Goal: Information Seeking & Learning: Learn about a topic

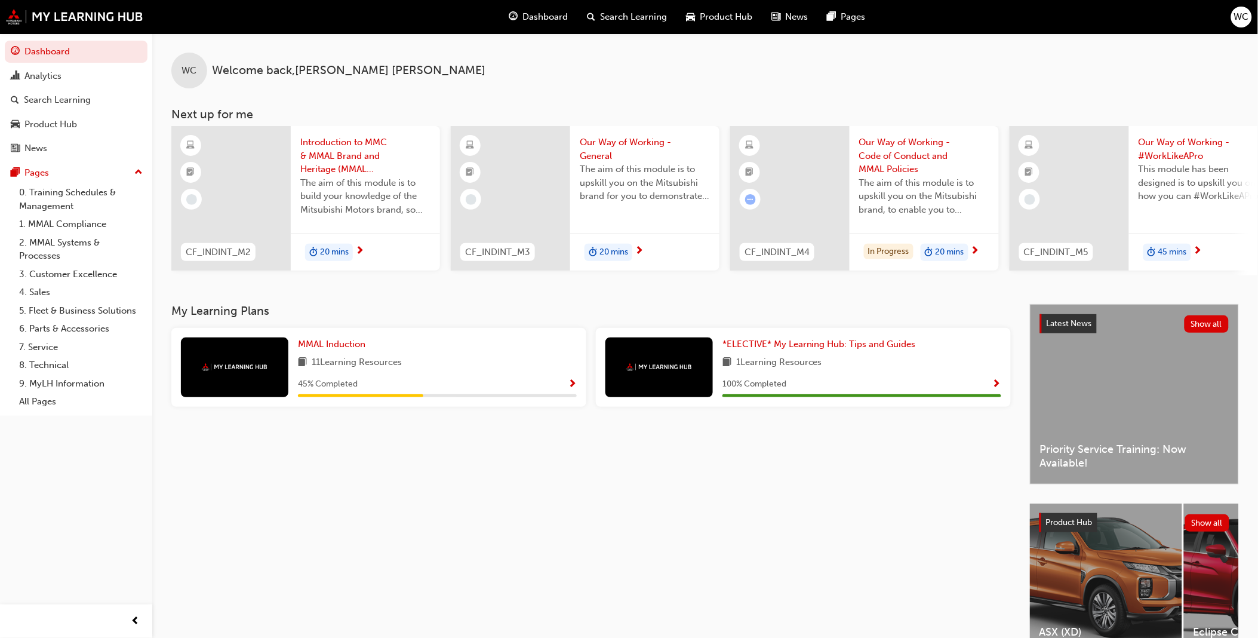
drag, startPoint x: 1635, startPoint y: 0, endPoint x: 916, endPoint y: 68, distance: 721.9
click at [916, 68] on div "WC Welcome back , [PERSON_NAME]" at bounding box center [705, 60] width 1106 height 55
click at [636, 17] on span "Search Learning" at bounding box center [634, 17] width 67 height 14
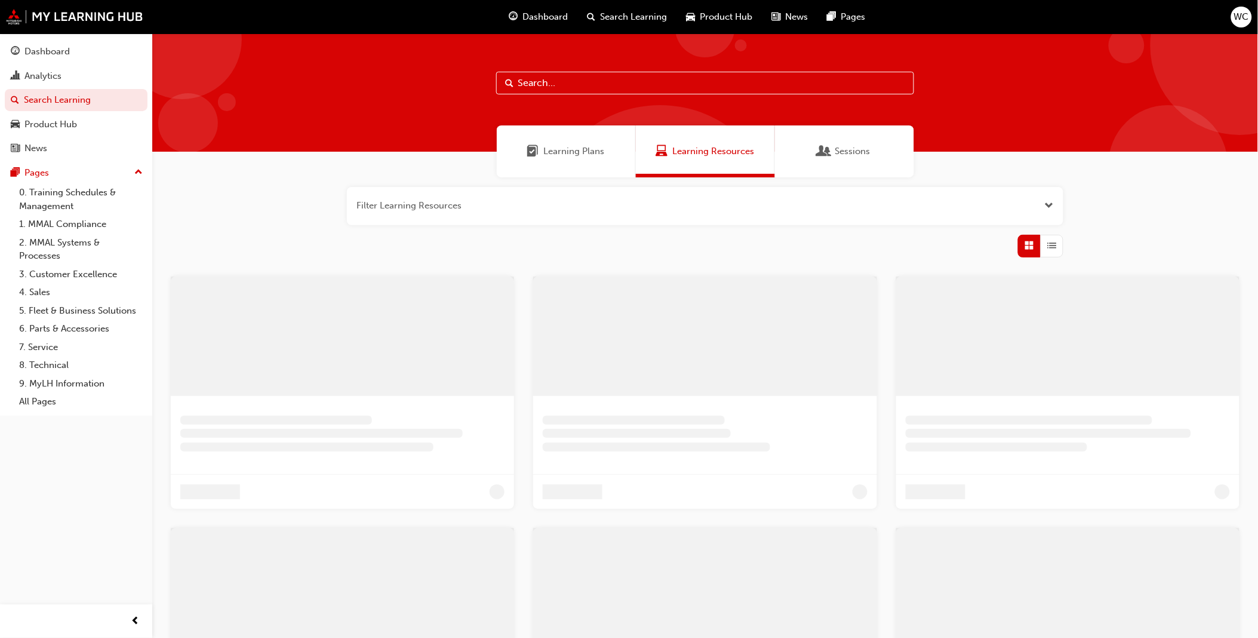
click at [622, 84] on input "text" at bounding box center [705, 83] width 418 height 23
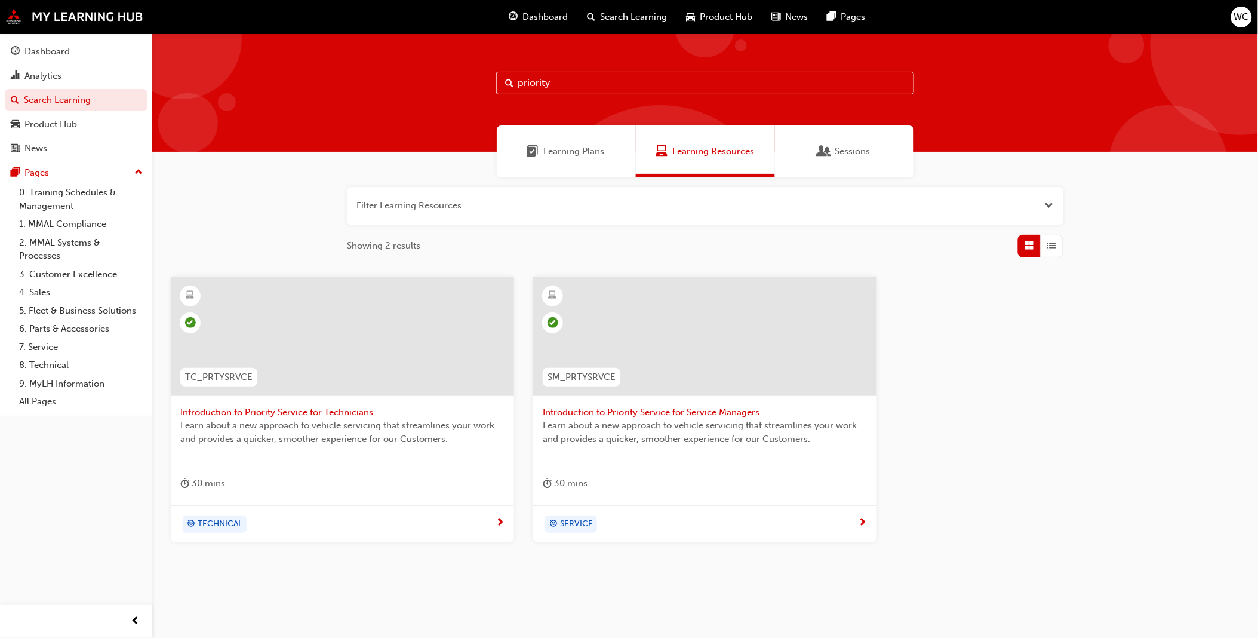
type input "priority"
click at [344, 344] on div at bounding box center [342, 335] width 343 height 119
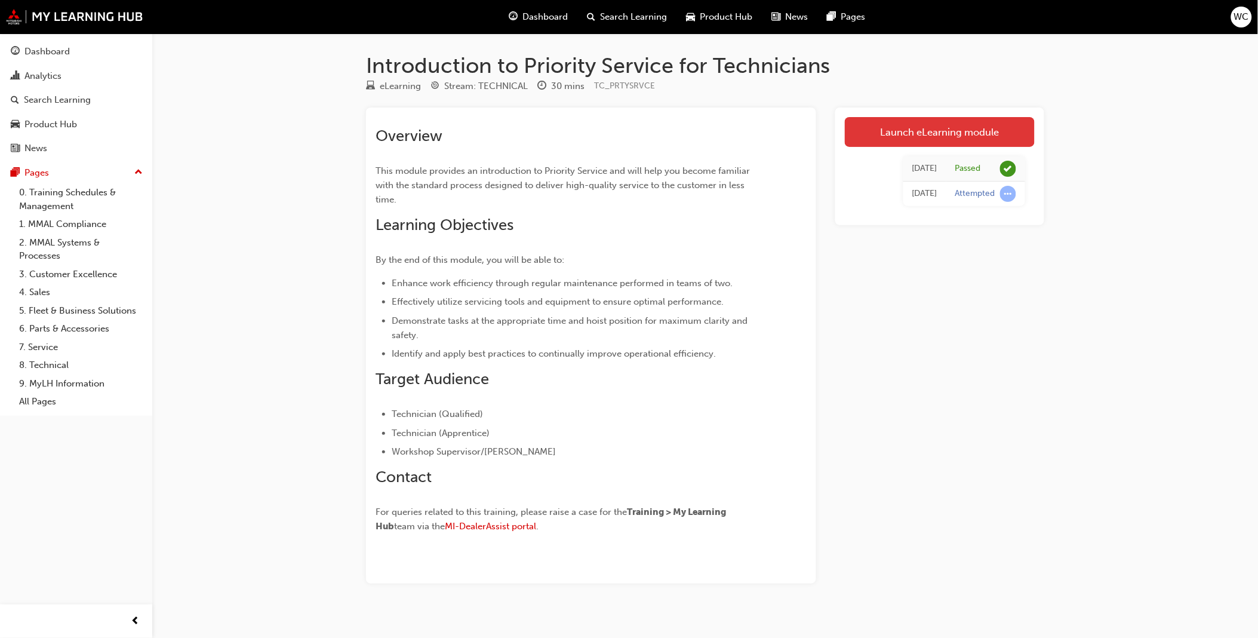
click at [934, 136] on link "Launch eLearning module" at bounding box center [940, 132] width 190 height 30
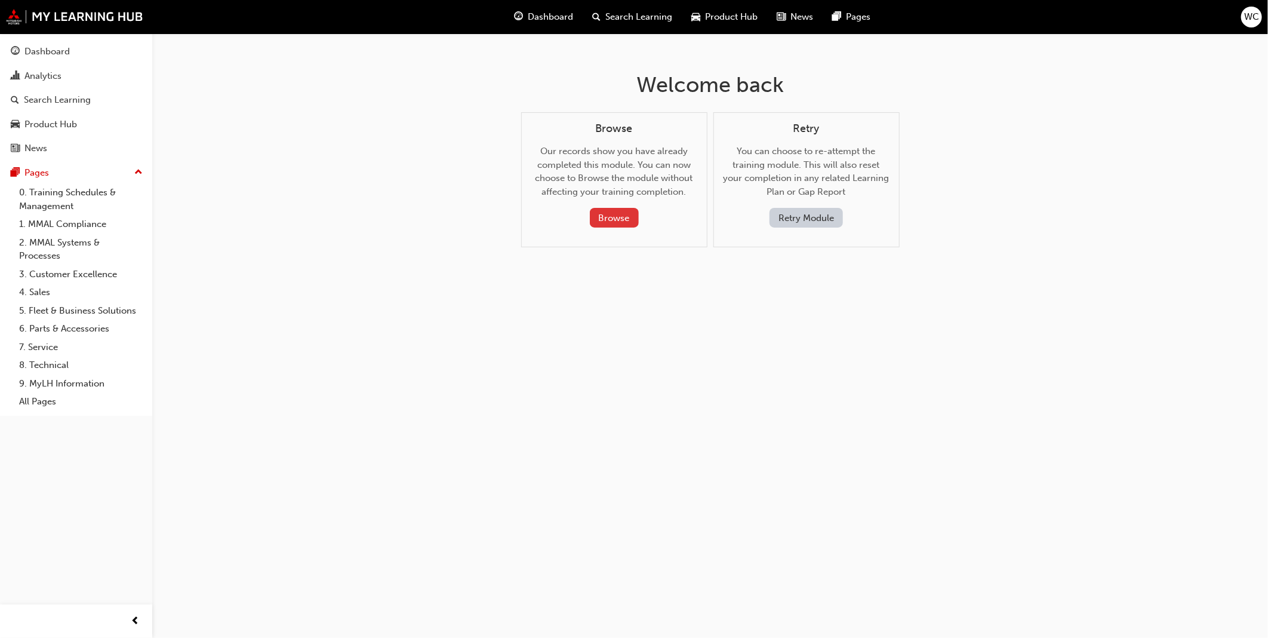
click at [616, 217] on button "Browse" at bounding box center [614, 218] width 49 height 20
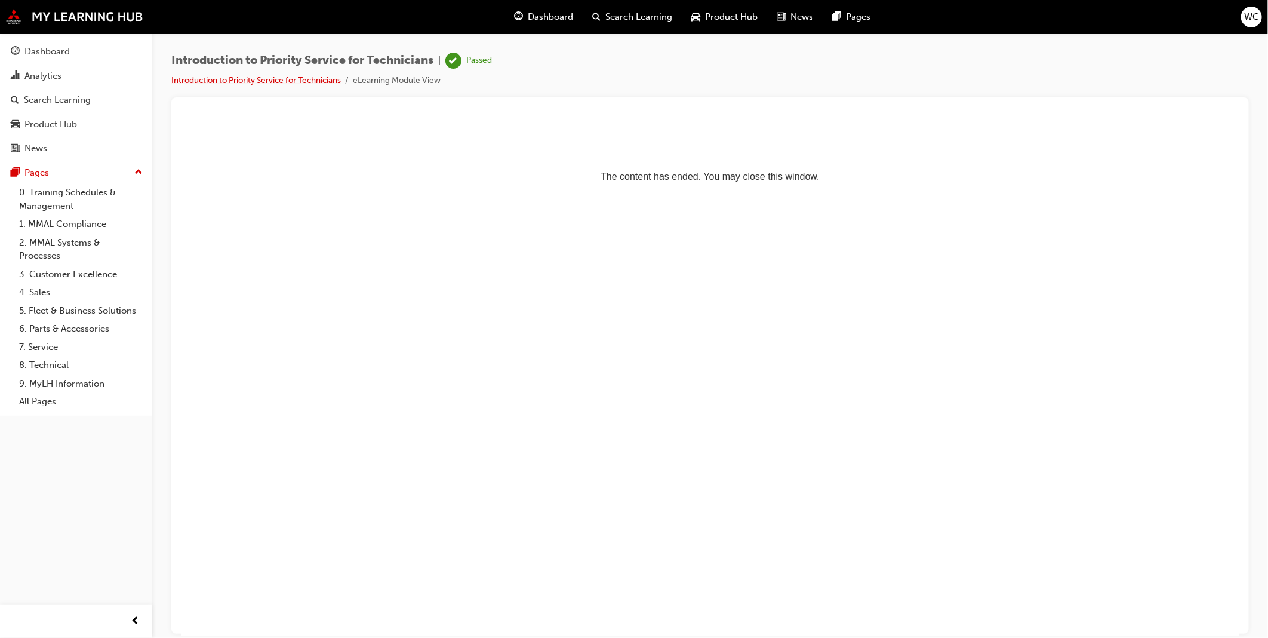
click at [282, 76] on link "Introduction to Priority Service for Technicians" at bounding box center [256, 80] width 170 height 10
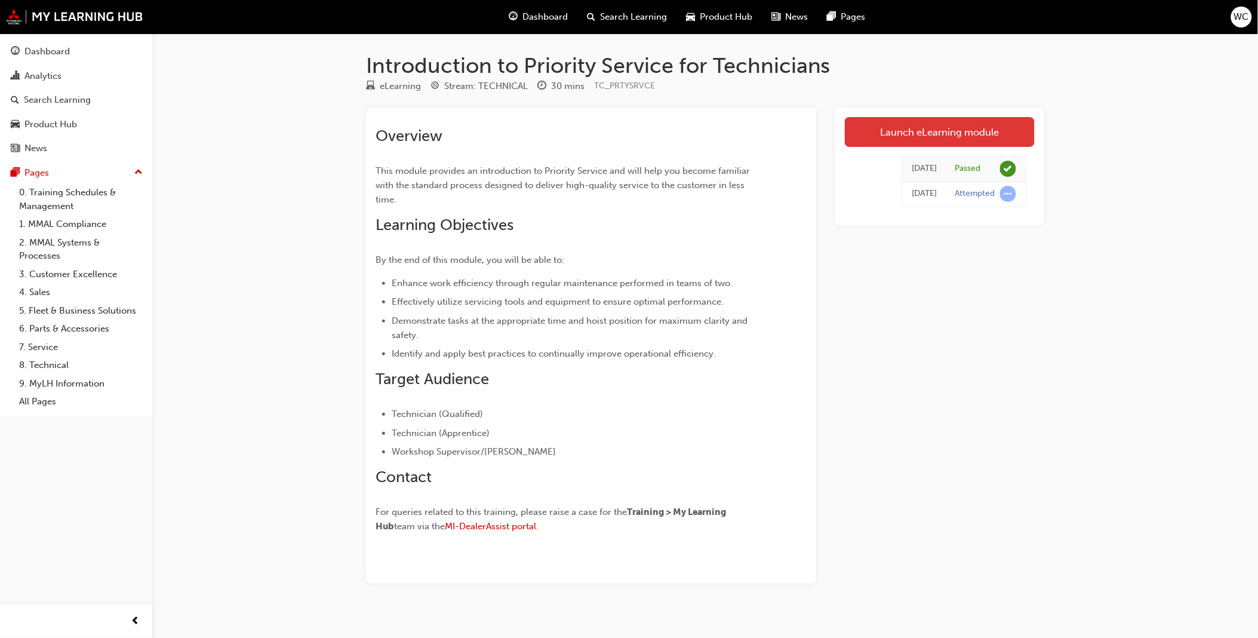
click at [972, 127] on link "Launch eLearning module" at bounding box center [940, 132] width 190 height 30
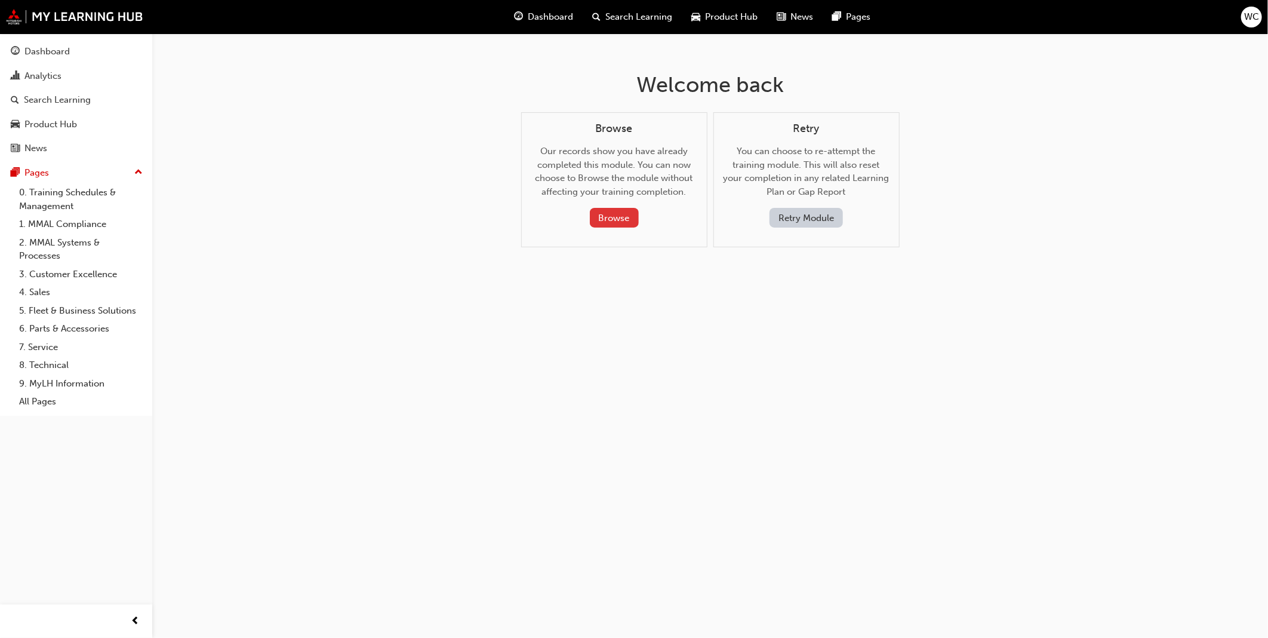
click at [620, 213] on button "Browse" at bounding box center [614, 218] width 49 height 20
